Goal: Task Accomplishment & Management: Complete application form

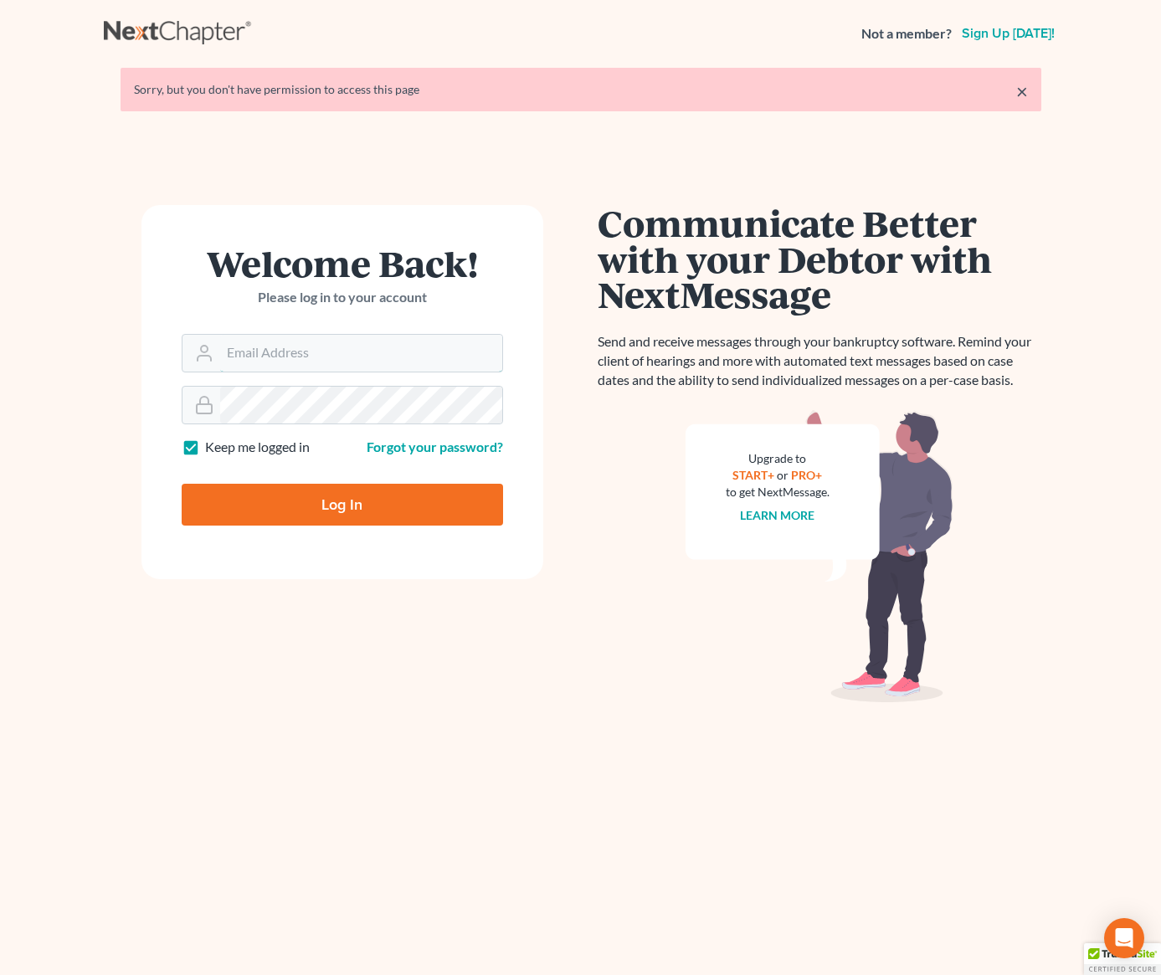
type input "[PERSON_NAME][EMAIL_ADDRESS][DOMAIN_NAME]"
click at [324, 513] on input "Log In" at bounding box center [343, 505] width 322 height 42
type input "Thinking..."
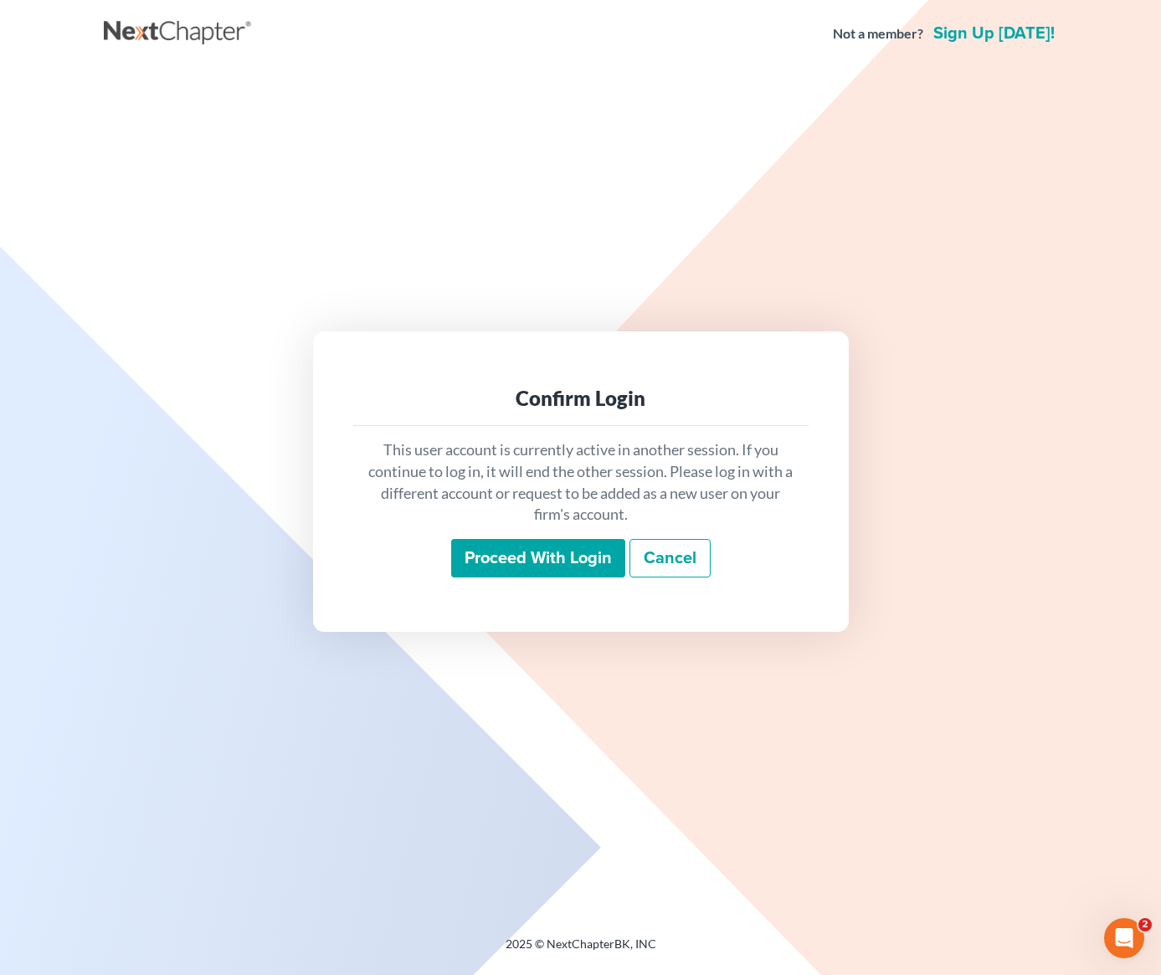
click at [513, 555] on input "Proceed with login" at bounding box center [538, 558] width 174 height 39
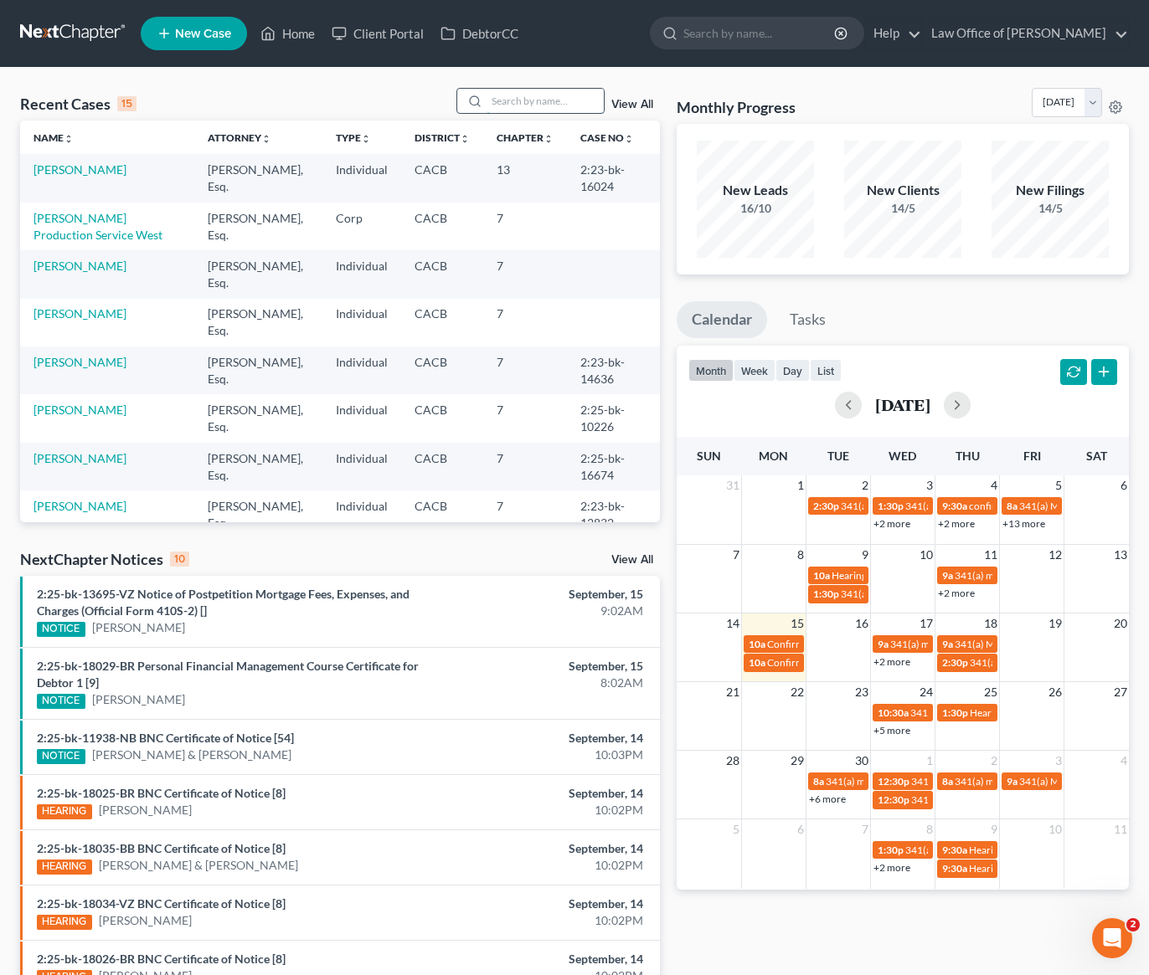
click at [533, 100] on input "search" at bounding box center [544, 101] width 117 height 24
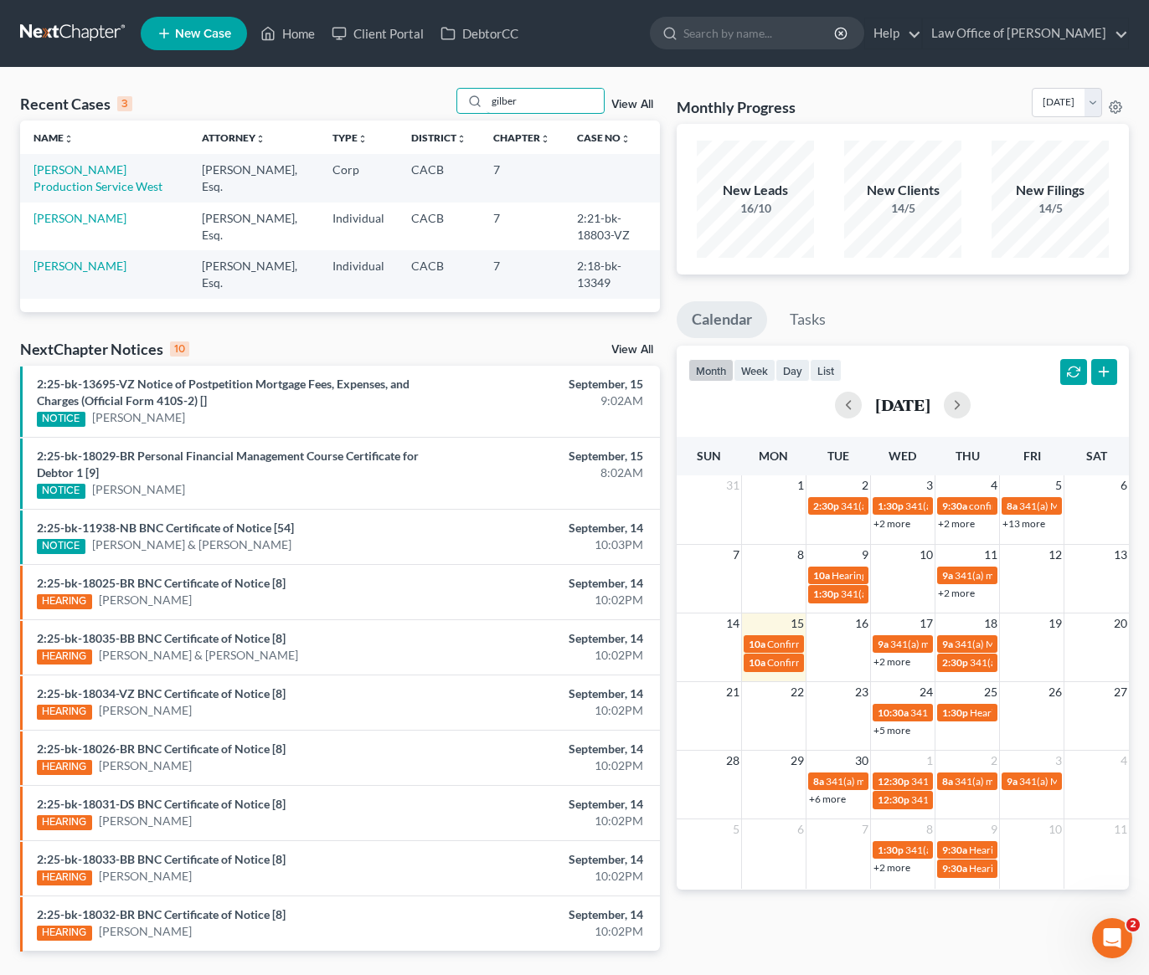
type input "gilber"
click at [70, 193] on td "[PERSON_NAME] Production Service West" at bounding box center [104, 178] width 168 height 48
click at [70, 190] on link "[PERSON_NAME] Production Service West" at bounding box center [97, 177] width 129 height 31
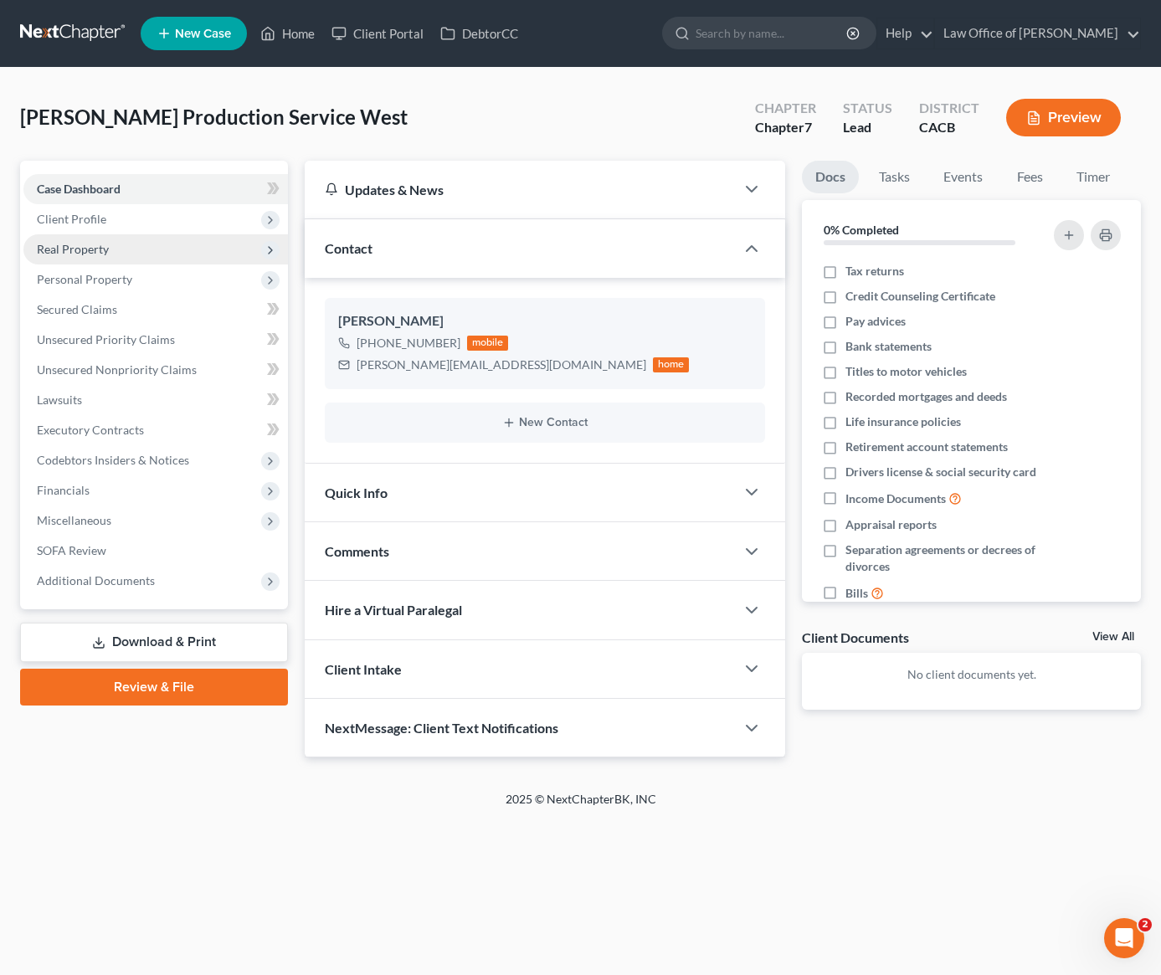
click at [79, 248] on span "Real Property" at bounding box center [73, 249] width 72 height 14
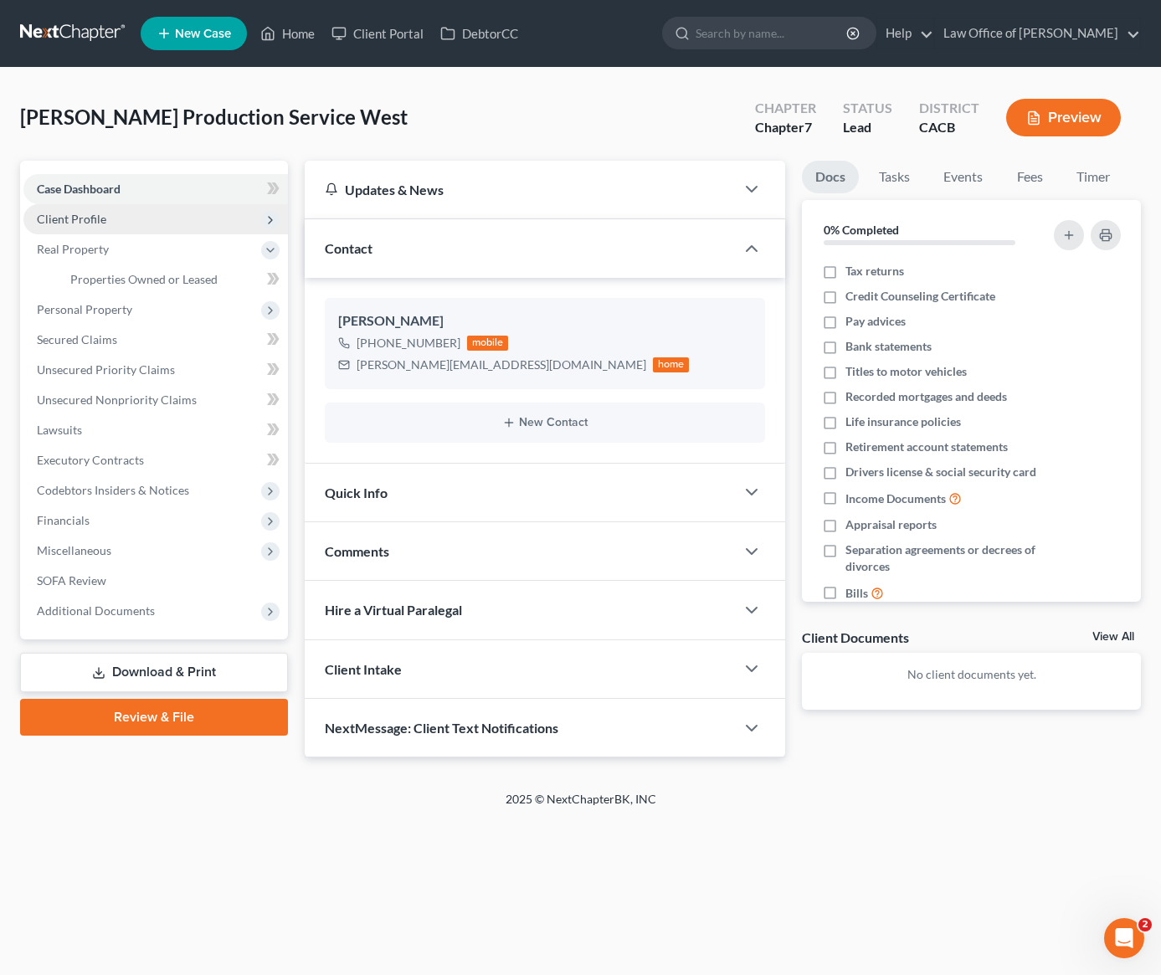
click at [95, 218] on span "Client Profile" at bounding box center [71, 219] width 69 height 14
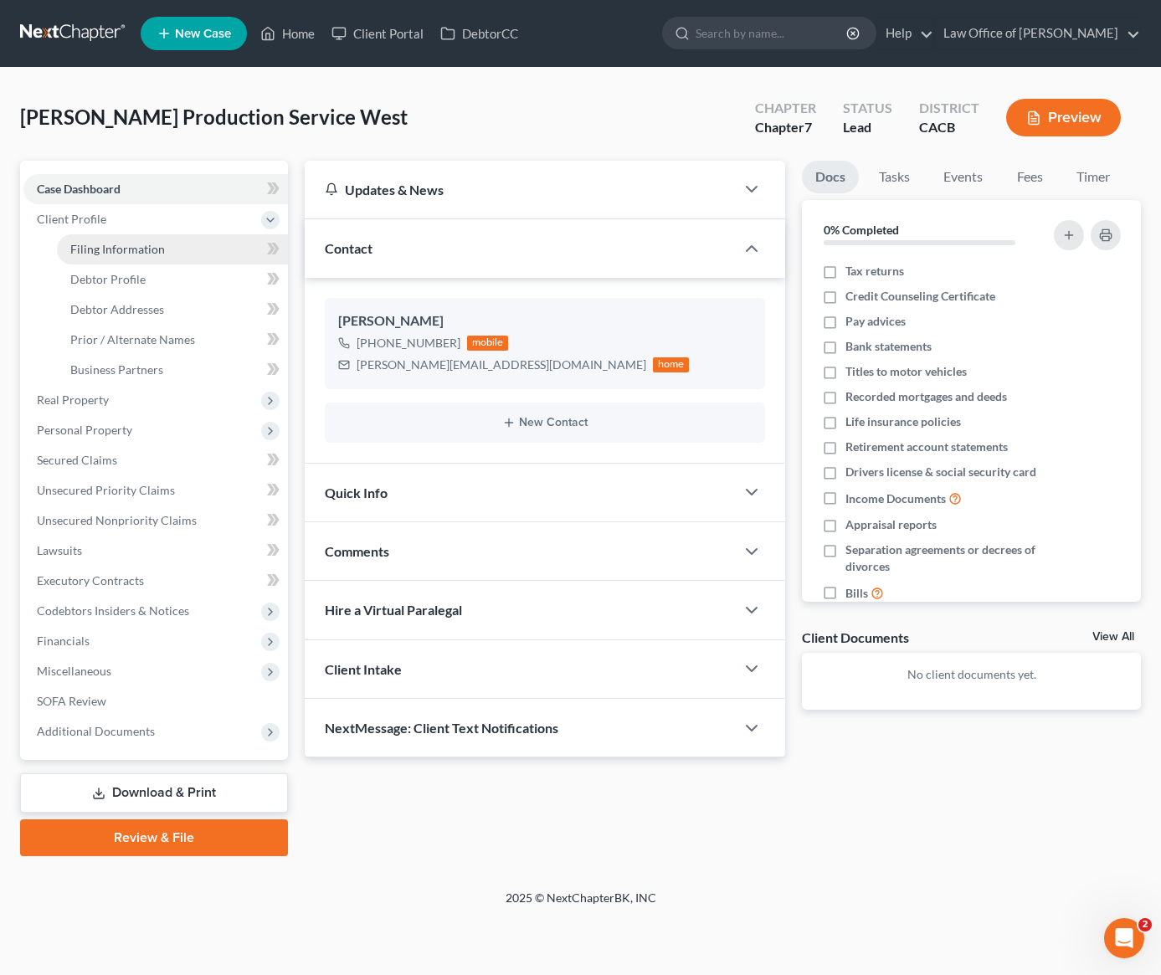
click at [108, 257] on link "Filing Information" at bounding box center [172, 249] width 231 height 30
select select "3"
select select "1"
select select "0"
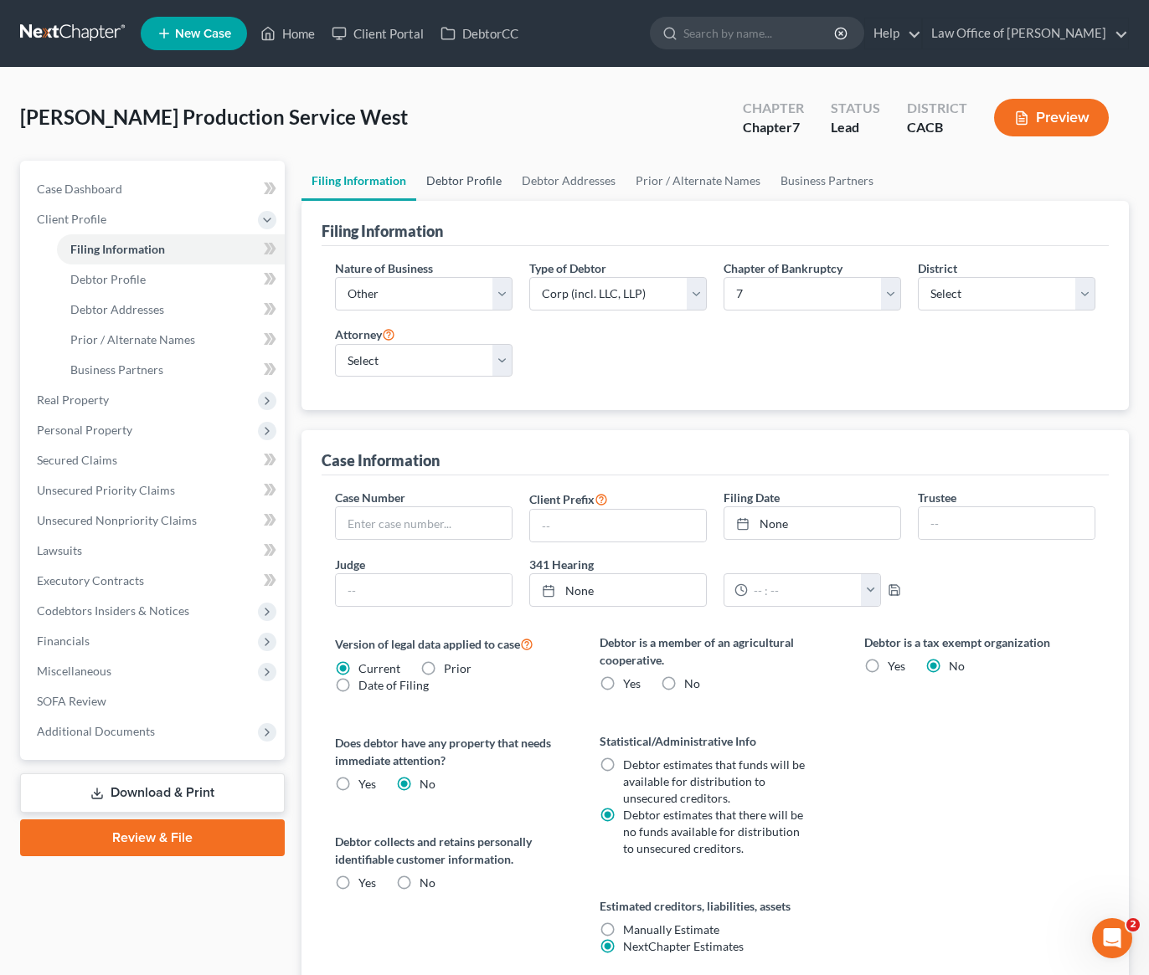
click at [476, 183] on link "Debtor Profile" at bounding box center [463, 181] width 95 height 40
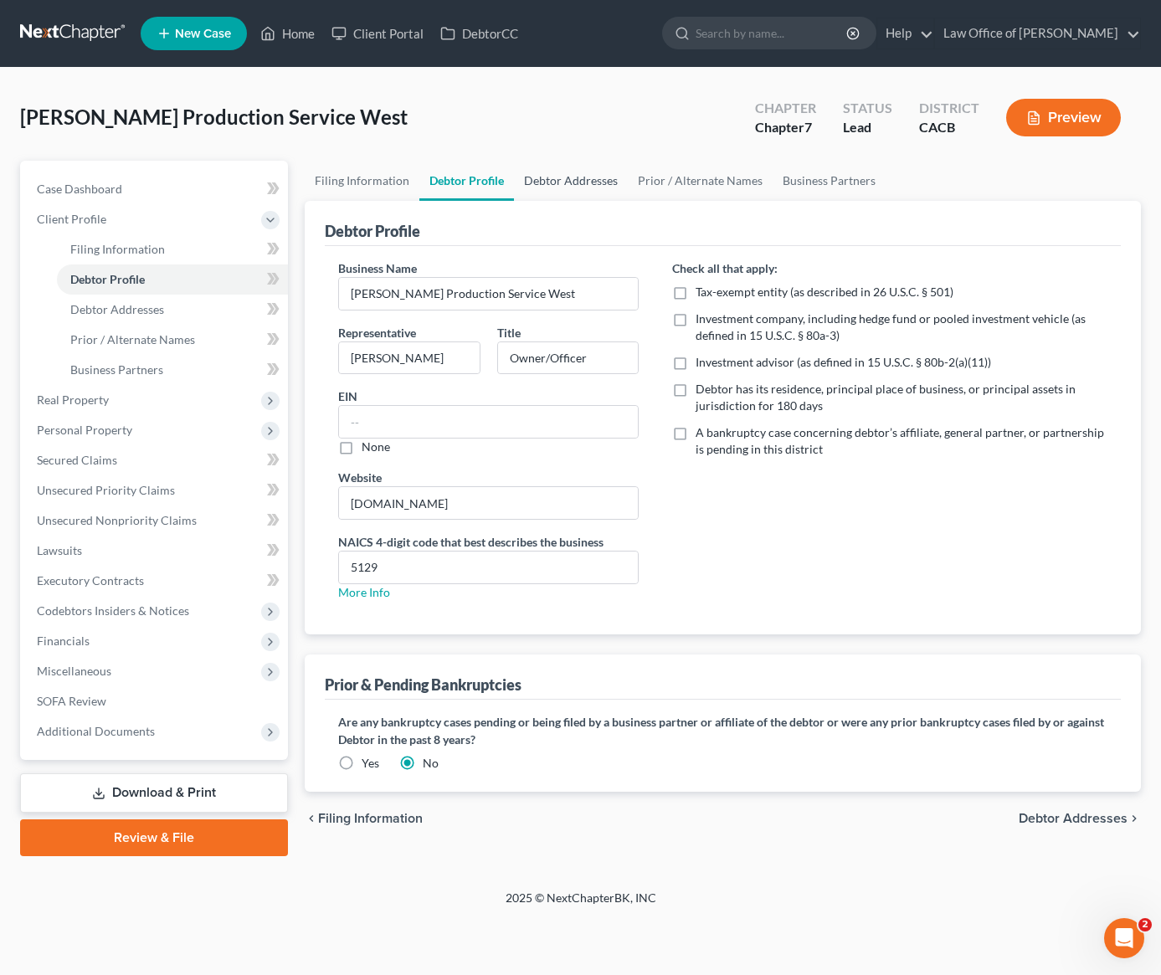
click at [599, 179] on link "Debtor Addresses" at bounding box center [571, 181] width 114 height 40
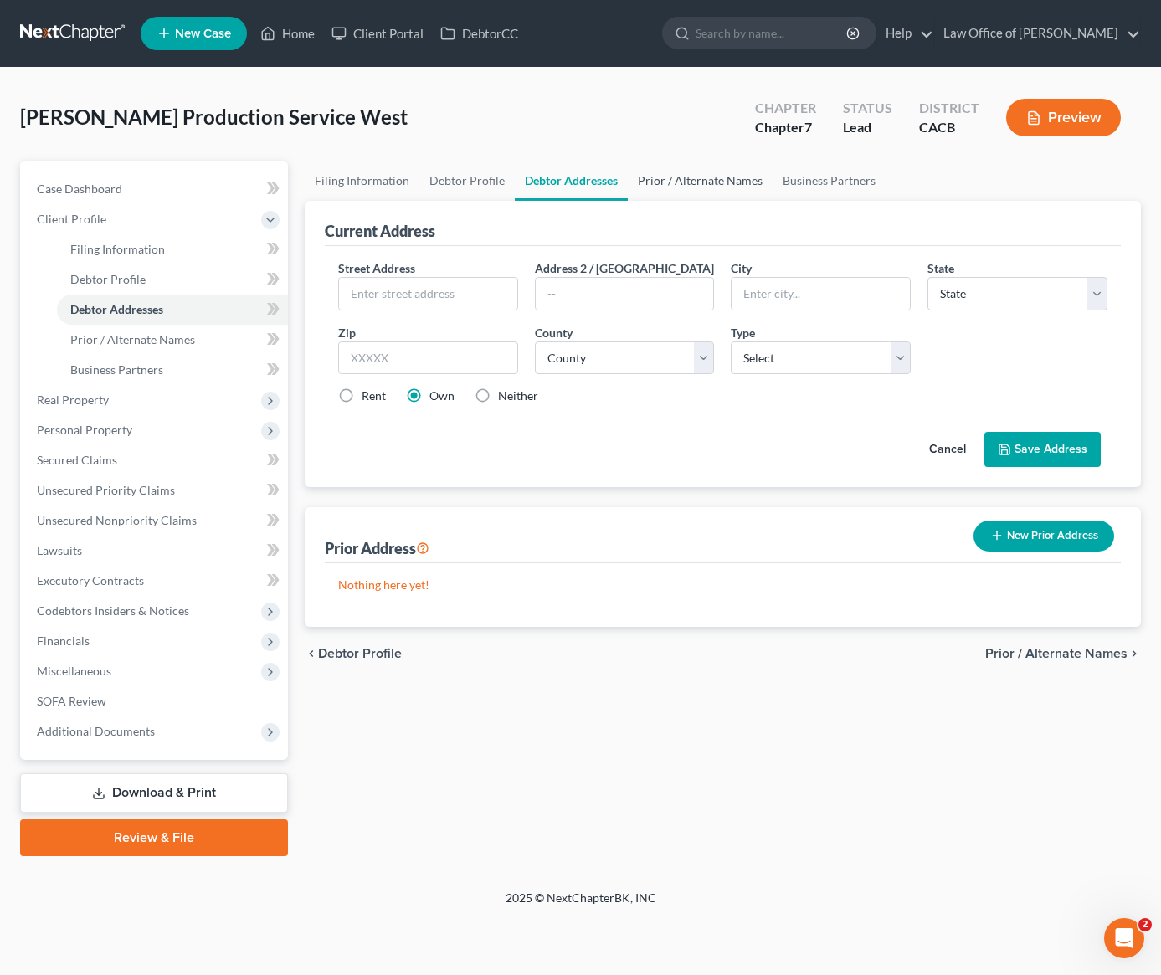
click at [695, 184] on link "Prior / Alternate Names" at bounding box center [700, 181] width 145 height 40
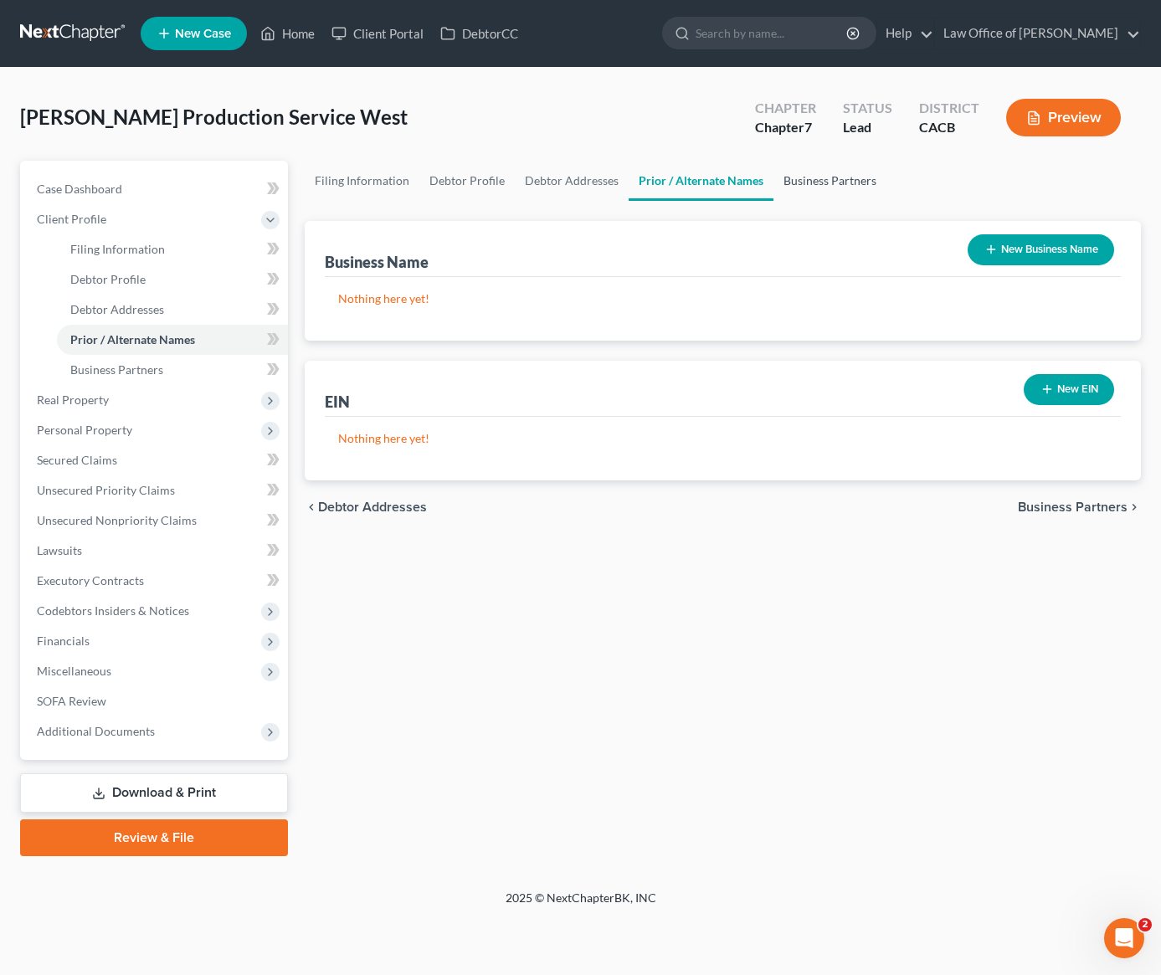
click at [793, 182] on link "Business Partners" at bounding box center [830, 181] width 113 height 40
